Goal: Task Accomplishment & Management: Use online tool/utility

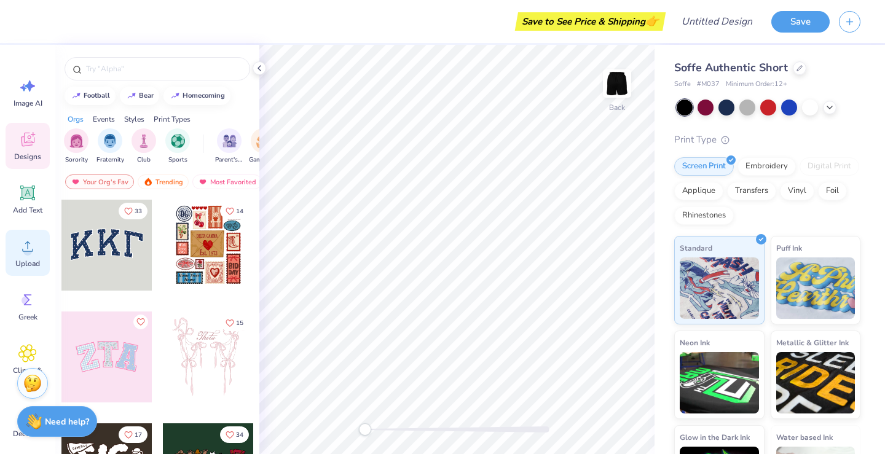
click at [28, 257] on div "Upload" at bounding box center [28, 253] width 44 height 46
click at [607, 92] on img at bounding box center [617, 83] width 49 height 49
click at [29, 265] on span "Upload" at bounding box center [27, 264] width 25 height 10
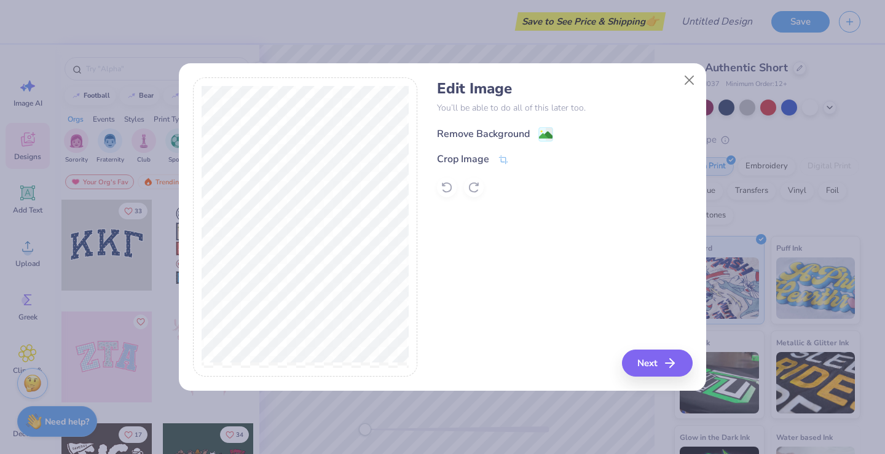
click at [548, 130] on image at bounding box center [546, 135] width 14 height 14
click at [653, 365] on button "Next" at bounding box center [659, 363] width 71 height 27
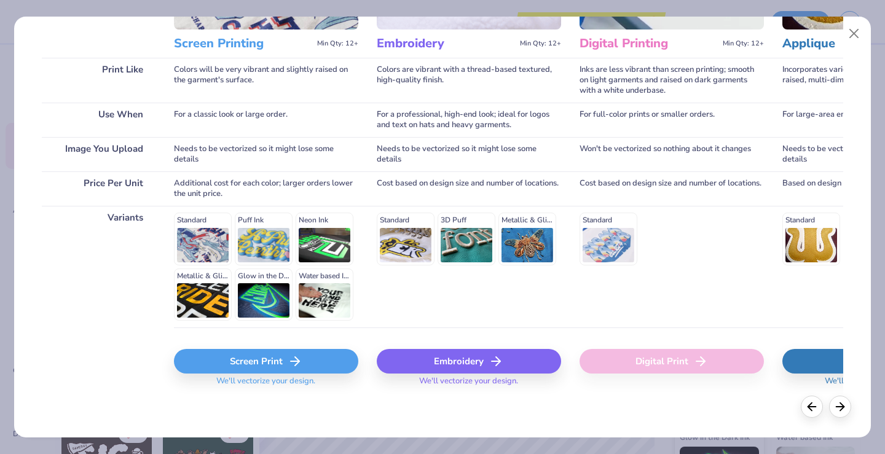
scroll to position [158, 0]
click at [219, 236] on div "Standard Puff Ink Neon Ink Metallic & Glitter Ink Glow in the Dark Ink Water ba…" at bounding box center [266, 267] width 184 height 108
click at [196, 216] on div "Standard Puff Ink Neon Ink Metallic & Glitter Ink Glow in the Dark Ink Water ba…" at bounding box center [266, 267] width 184 height 108
click at [251, 358] on div "Screen Print" at bounding box center [266, 362] width 184 height 25
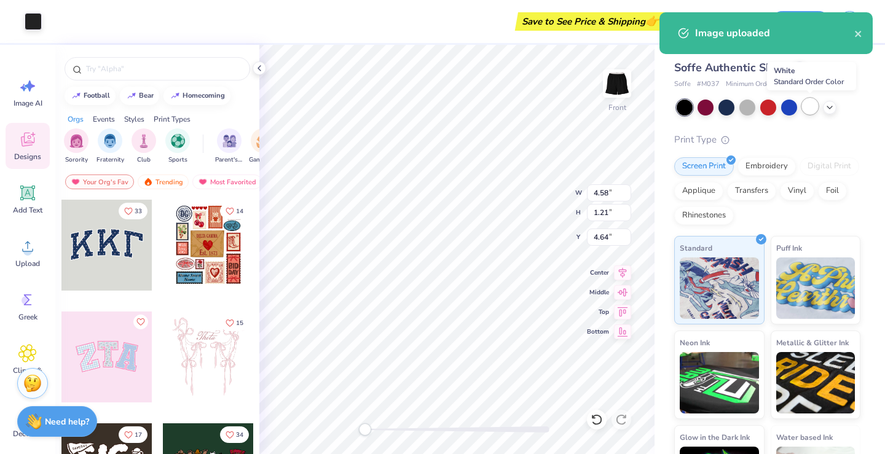
click at [810, 108] on div at bounding box center [810, 106] width 16 height 16
